Goal: Information Seeking & Learning: Check status

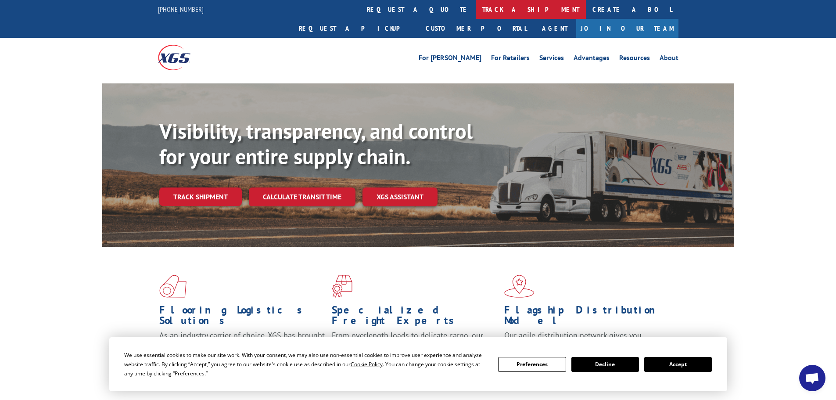
click at [476, 7] on link "track a shipment" at bounding box center [531, 9] width 110 height 19
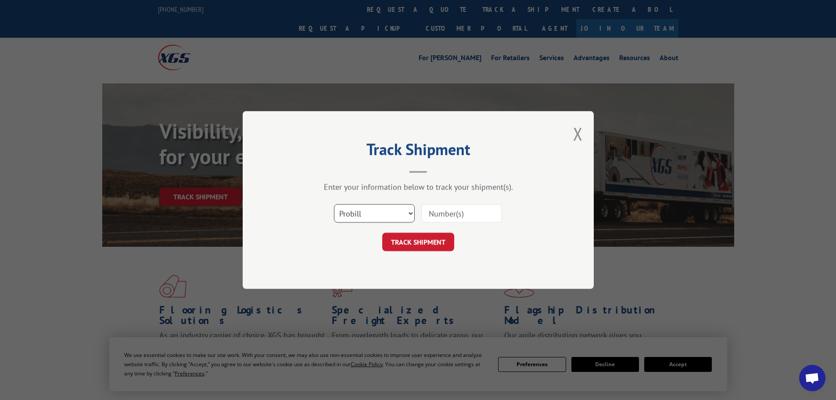
click at [376, 215] on select "Select category... Probill BOL PO" at bounding box center [374, 213] width 81 height 18
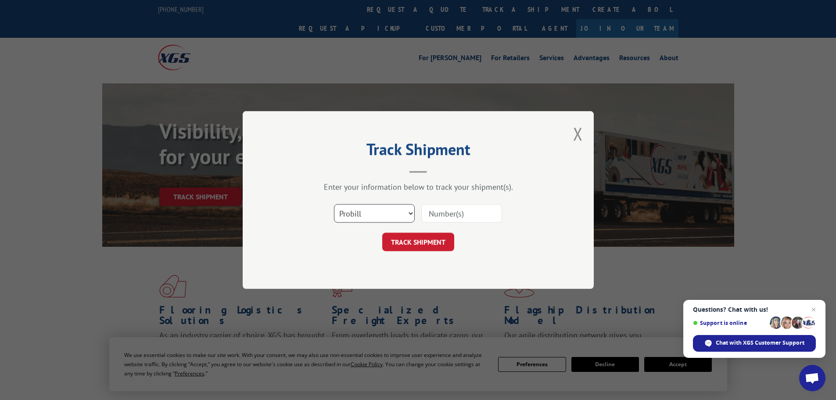
select select "po"
click at [334, 204] on select "Select category... Probill BOL PO" at bounding box center [374, 213] width 81 height 18
click at [449, 217] on input at bounding box center [461, 213] width 81 height 18
type input "38500091"
click button "TRACK SHIPMENT" at bounding box center [418, 242] width 72 height 18
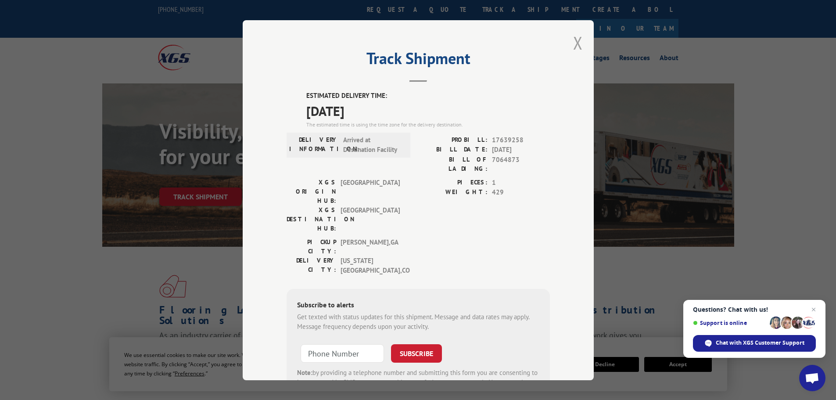
click at [573, 43] on button "Close modal" at bounding box center [578, 42] width 10 height 23
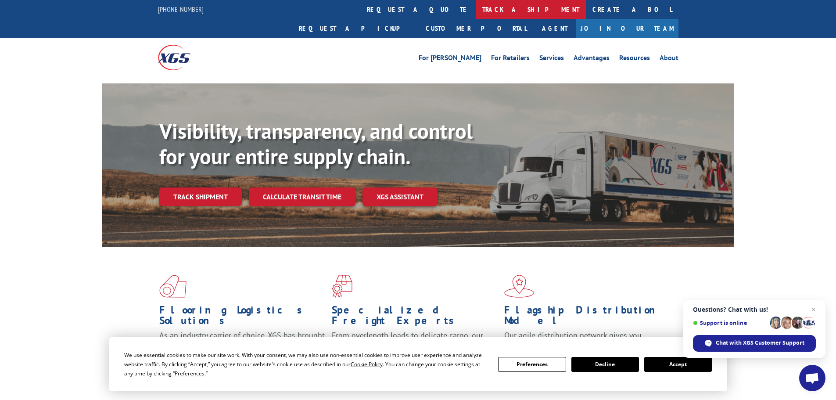
click at [476, 8] on link "track a shipment" at bounding box center [531, 9] width 110 height 19
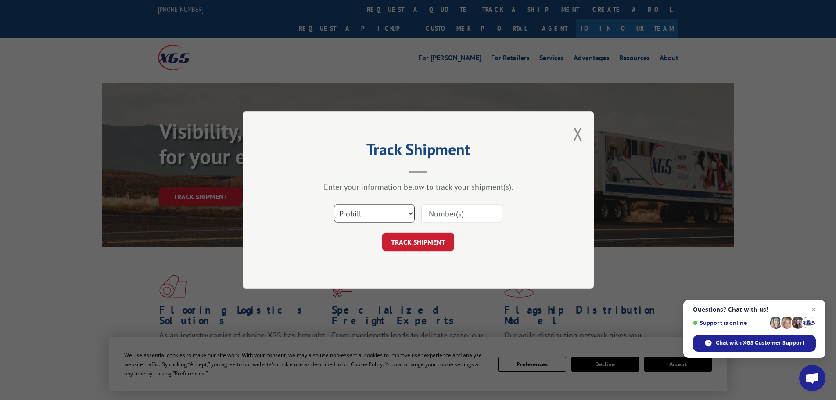
click at [358, 206] on select "Select category... Probill BOL PO" at bounding box center [374, 213] width 81 height 18
select select "po"
click at [334, 204] on select "Select category... Probill BOL PO" at bounding box center [374, 213] width 81 height 18
click at [444, 212] on input at bounding box center [461, 213] width 81 height 18
type input "38500098"
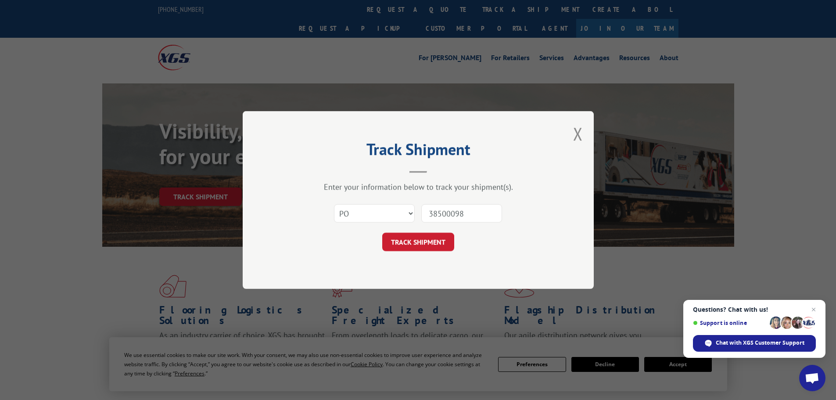
click at [382, 233] on button "TRACK SHIPMENT" at bounding box center [418, 242] width 72 height 18
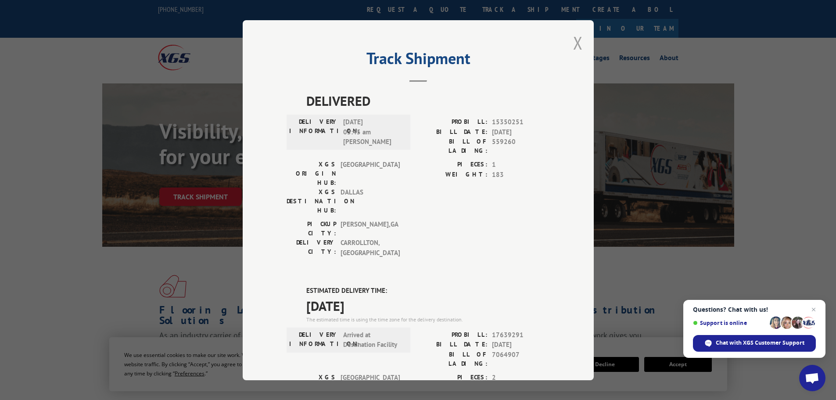
click at [573, 40] on button "Close modal" at bounding box center [578, 42] width 10 height 23
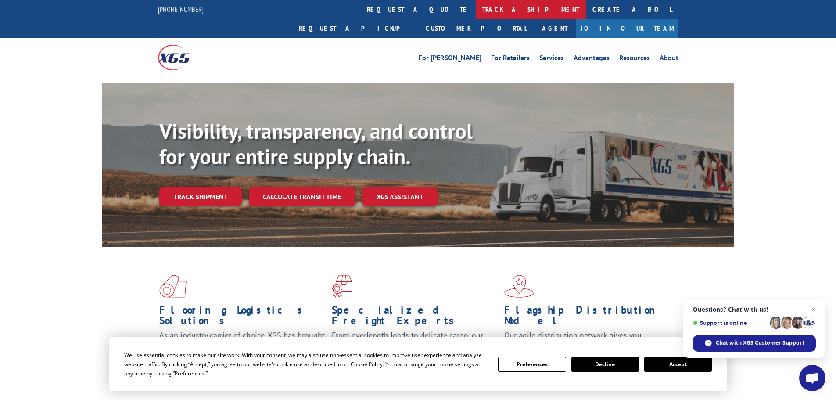
click at [476, 4] on link "track a shipment" at bounding box center [531, 9] width 110 height 19
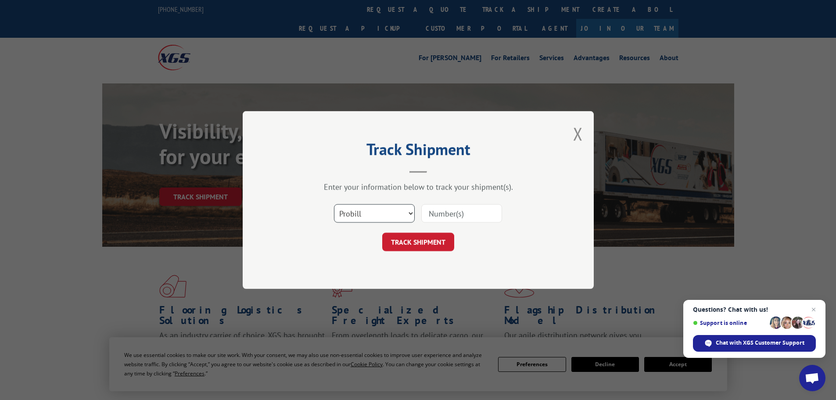
click at [387, 212] on select "Select category... Probill BOL PO" at bounding box center [374, 213] width 81 height 18
select select "po"
click at [334, 204] on select "Select category... Probill BOL PO" at bounding box center [374, 213] width 81 height 18
click at [452, 210] on input at bounding box center [461, 213] width 81 height 18
type input "38500089"
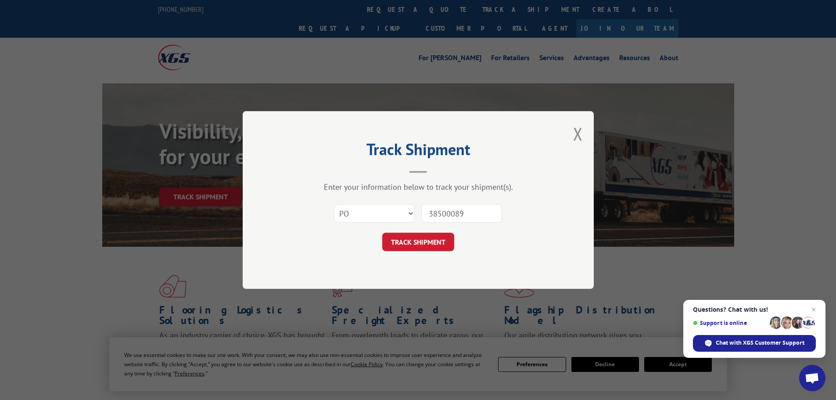
click at [382, 233] on button "TRACK SHIPMENT" at bounding box center [418, 242] width 72 height 18
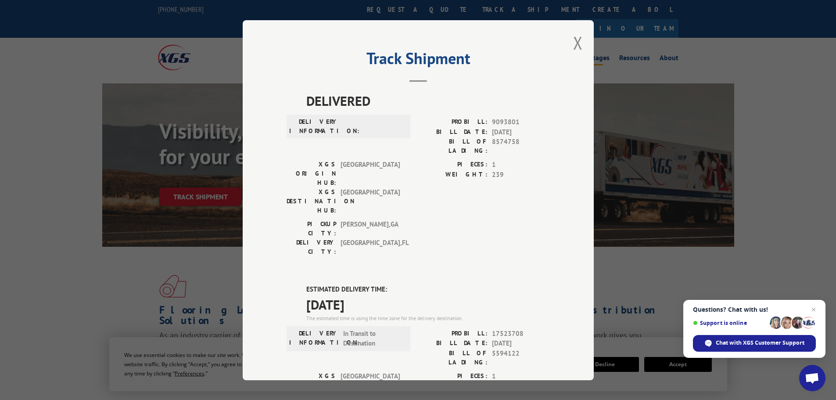
drag, startPoint x: 573, startPoint y: 35, endPoint x: 571, endPoint y: 44, distance: 9.5
click at [573, 35] on button "Close modal" at bounding box center [578, 42] width 10 height 23
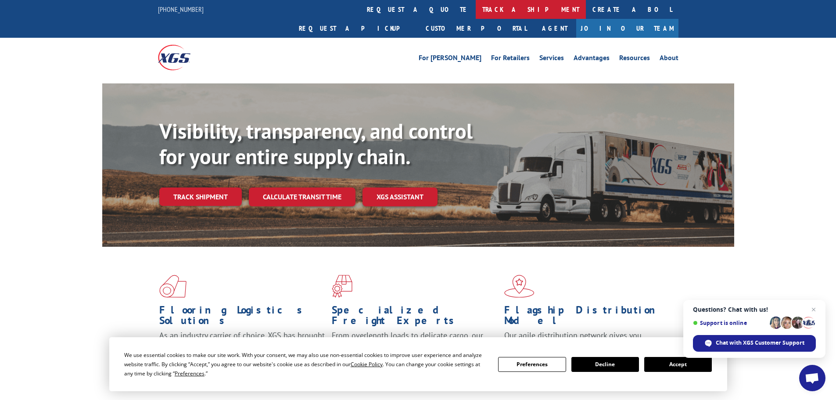
click at [476, 10] on link "track a shipment" at bounding box center [531, 9] width 110 height 19
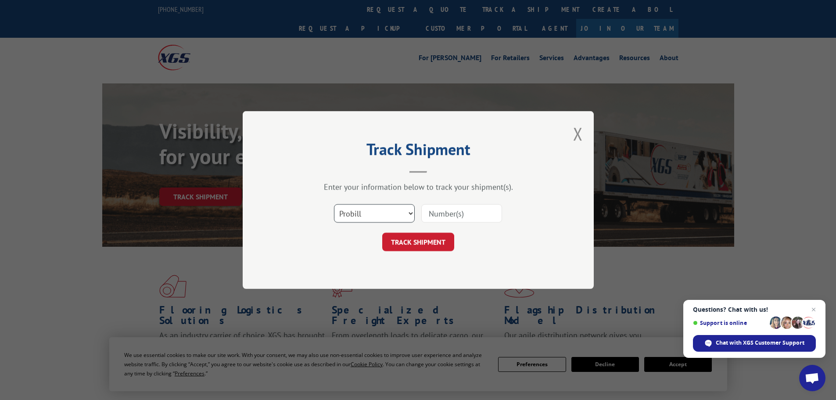
click at [349, 213] on select "Select category... Probill BOL PO" at bounding box center [374, 213] width 81 height 18
select select "po"
click at [334, 204] on select "Select category... Probill BOL PO" at bounding box center [374, 213] width 81 height 18
click at [441, 211] on input at bounding box center [461, 213] width 81 height 18
type input "38500156"
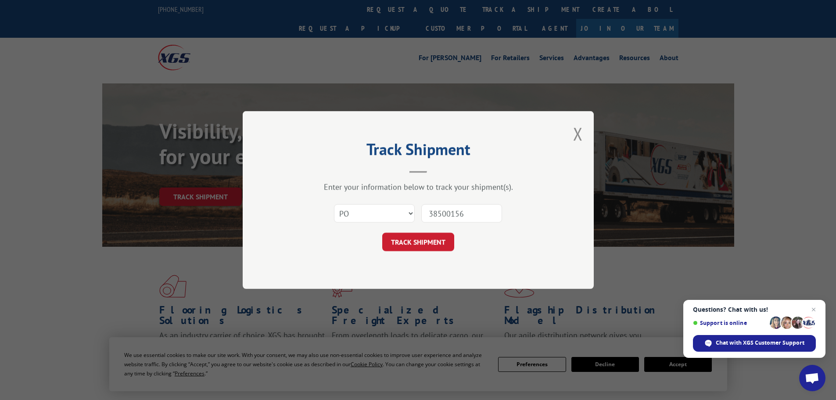
click at [382, 233] on button "TRACK SHIPMENT" at bounding box center [418, 242] width 72 height 18
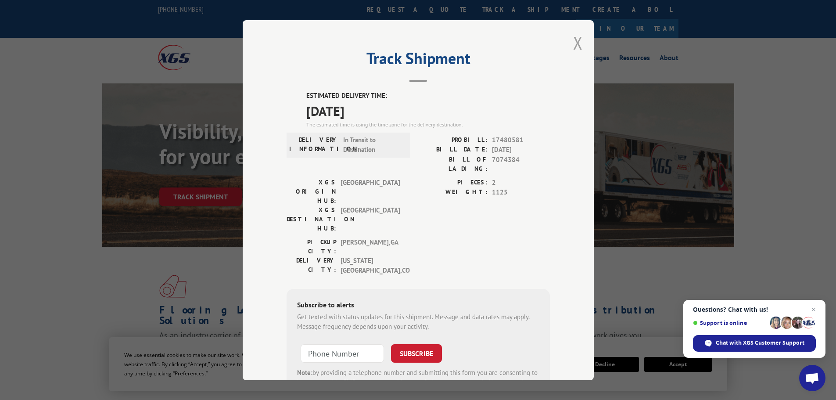
click at [573, 38] on button "Close modal" at bounding box center [578, 42] width 10 height 23
